Goal: Transaction & Acquisition: Purchase product/service

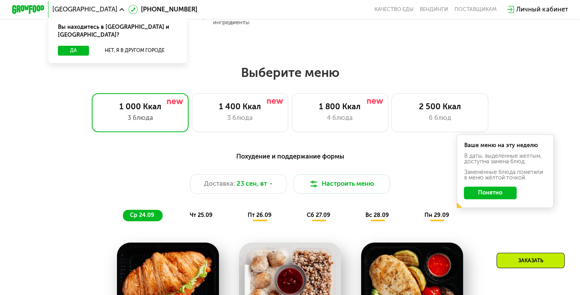
scroll to position [449, 0]
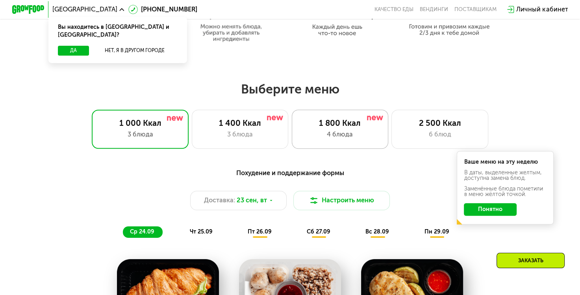
click at [358, 112] on div "1 800 Ккал 4 блюда" at bounding box center [340, 129] width 97 height 39
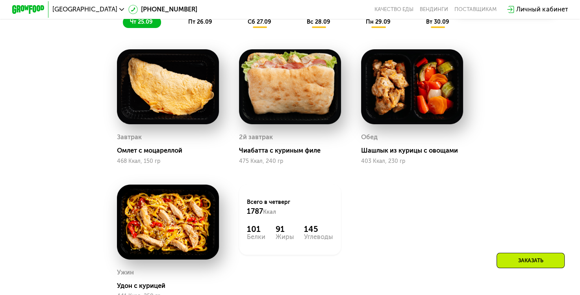
scroll to position [662, 0]
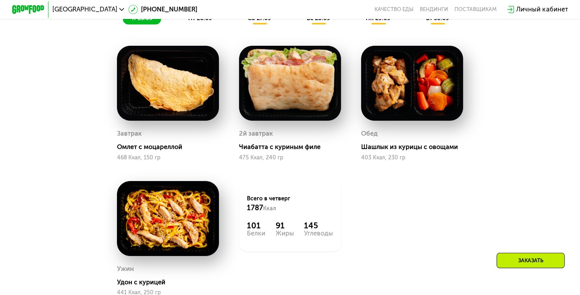
click at [263, 22] on span "сб 27.09" at bounding box center [260, 18] width 24 height 7
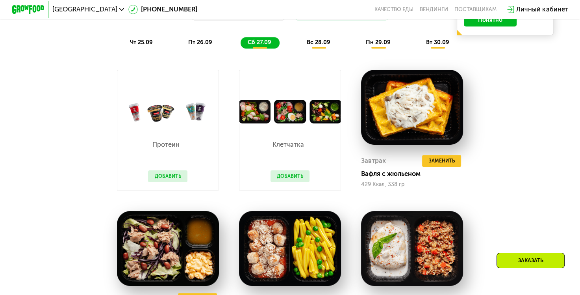
scroll to position [615, 0]
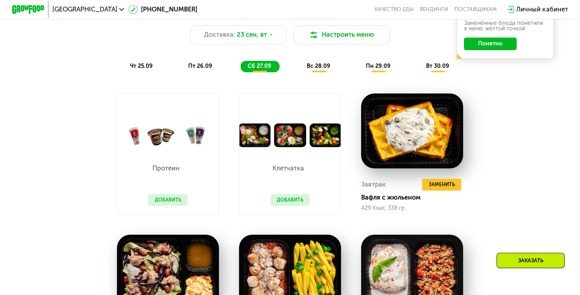
click at [315, 69] on span "вс 28.09" at bounding box center [319, 66] width 24 height 7
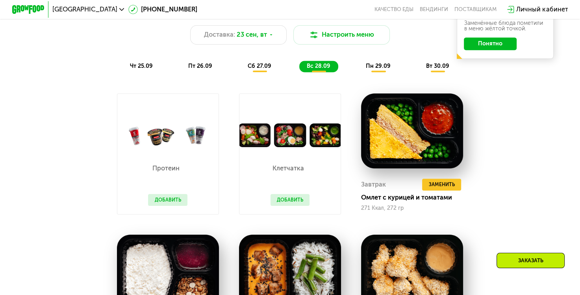
click at [378, 69] on span "пн 29.09" at bounding box center [378, 66] width 25 height 7
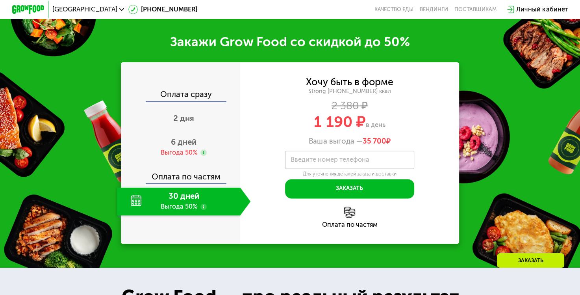
scroll to position [1088, 0]
